Goal: Task Accomplishment & Management: Manage account settings

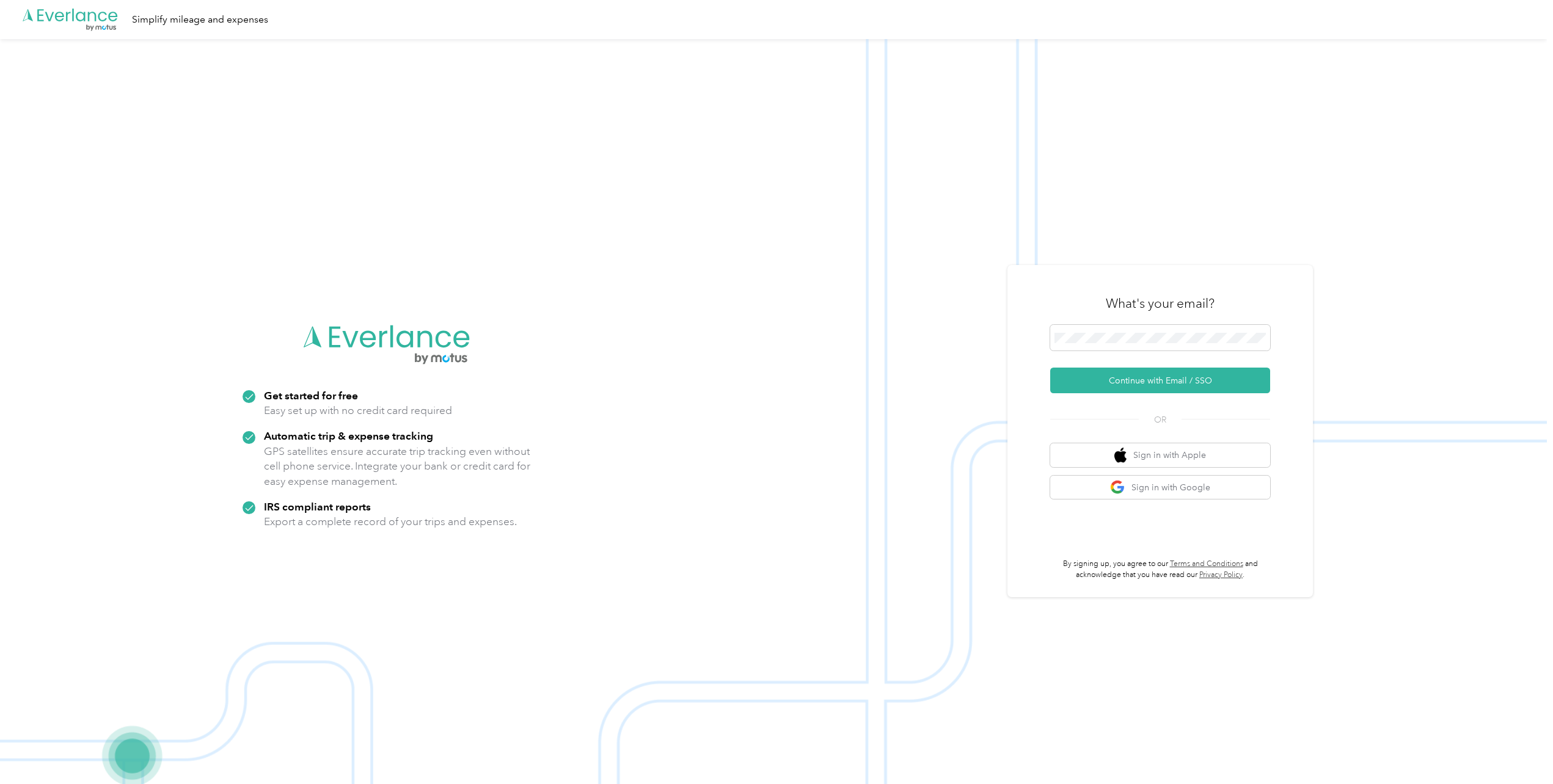
click at [1175, 311] on h3 "What's your email?" at bounding box center [1159, 304] width 108 height 17
click at [1170, 331] on span at bounding box center [1160, 338] width 220 height 26
click at [1141, 378] on button "Continue with Email / SSO" at bounding box center [1160, 380] width 220 height 26
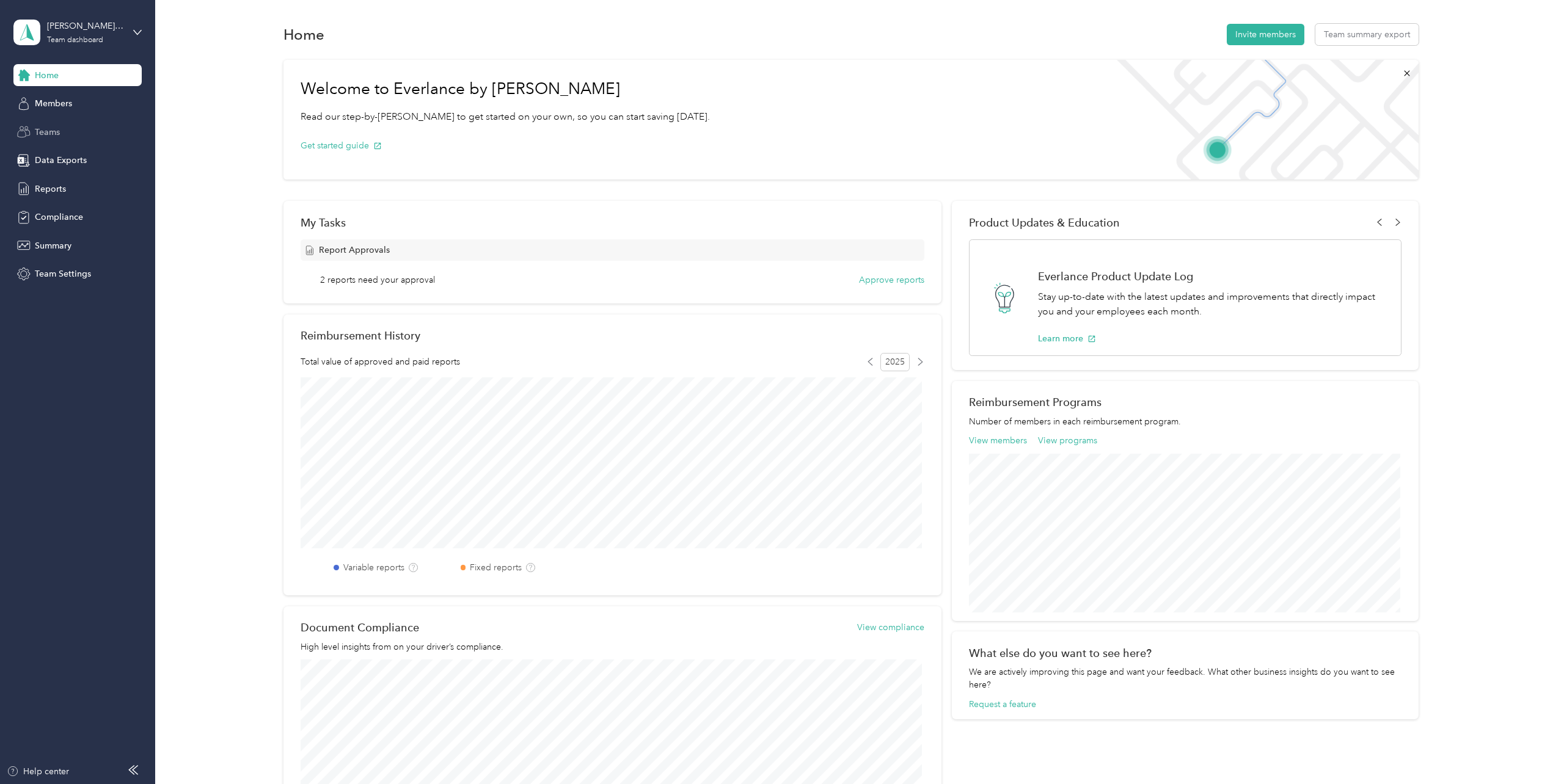
click at [64, 138] on div "Teams" at bounding box center [78, 132] width 129 height 22
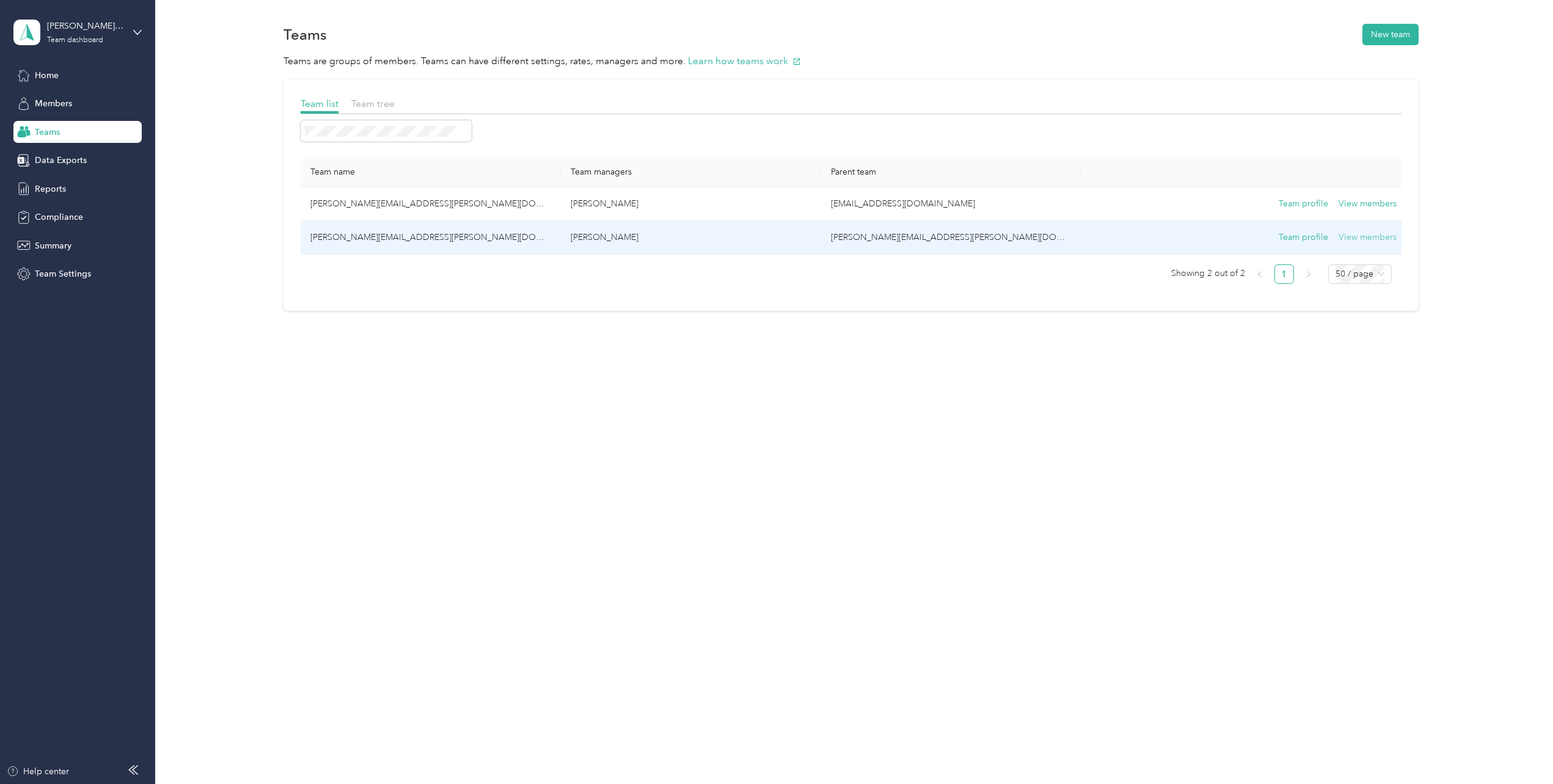
click at [1366, 234] on button "View members" at bounding box center [1368, 237] width 58 height 14
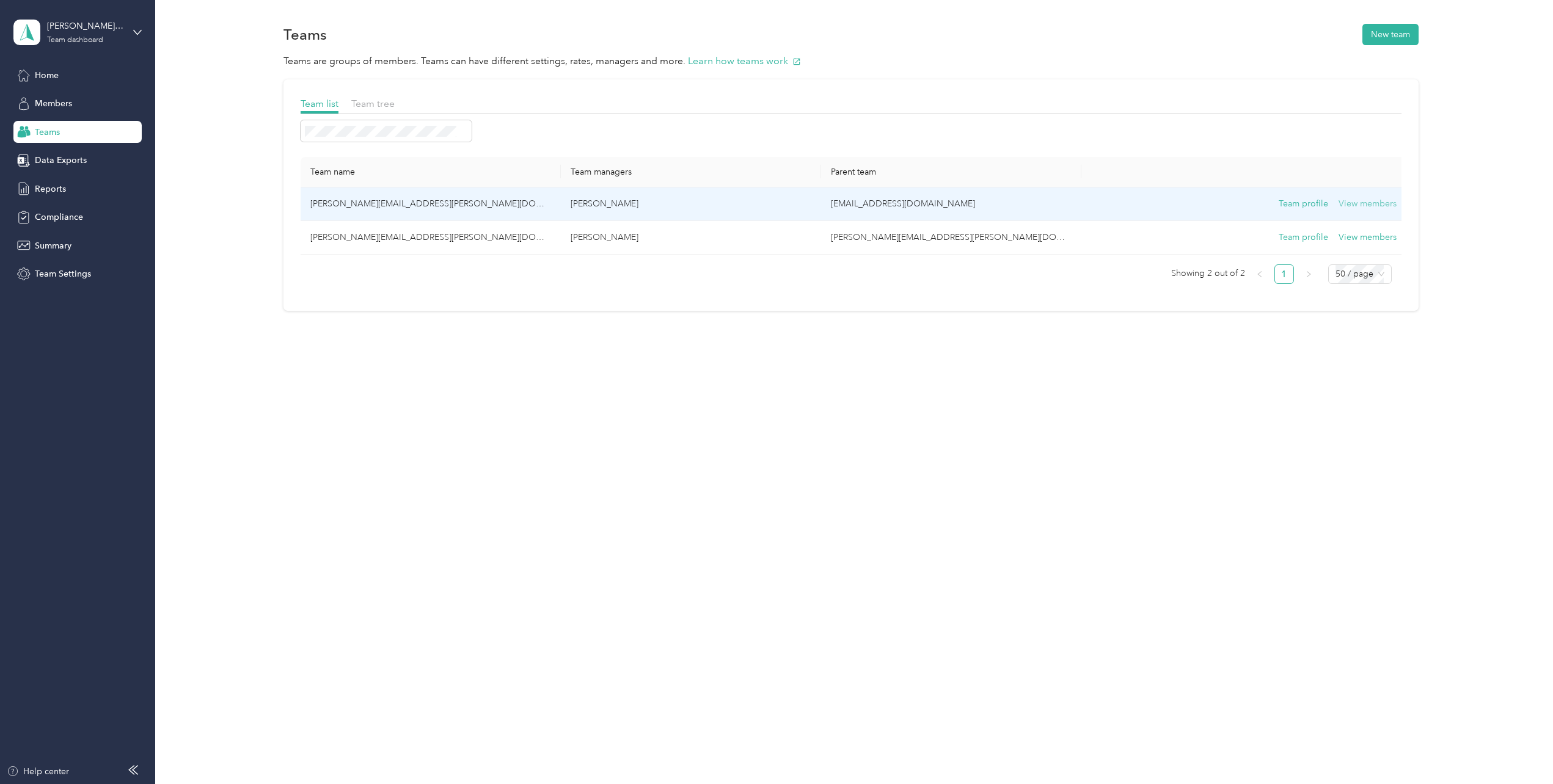
click at [1348, 203] on button "View members" at bounding box center [1368, 204] width 58 height 14
